Goal: Navigation & Orientation: Find specific page/section

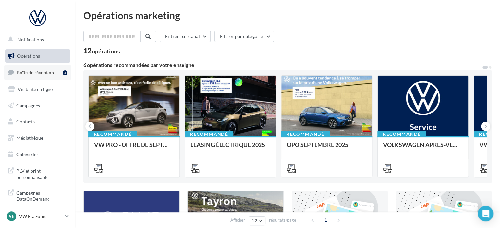
click at [50, 73] on span "Boîte de réception" at bounding box center [35, 73] width 37 height 6
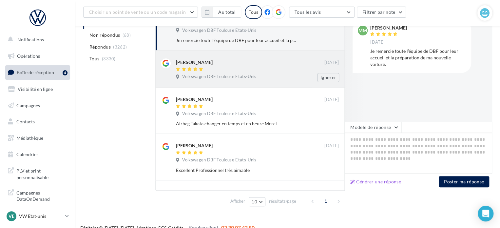
scroll to position [109, 0]
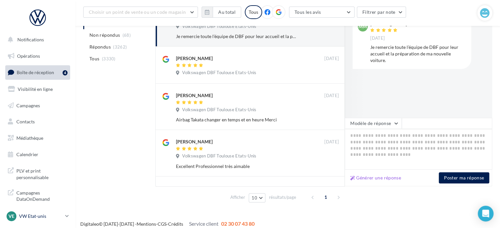
click at [28, 215] on p "VW Etat-unis" at bounding box center [41, 216] width 44 height 7
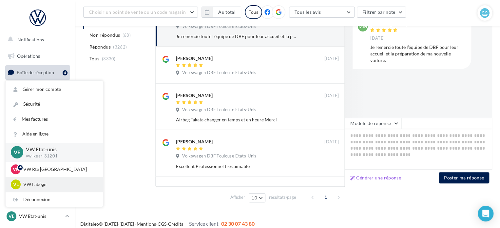
click at [44, 186] on p "VW Labège" at bounding box center [59, 184] width 72 height 7
